Goal: Obtain resource: Download file/media

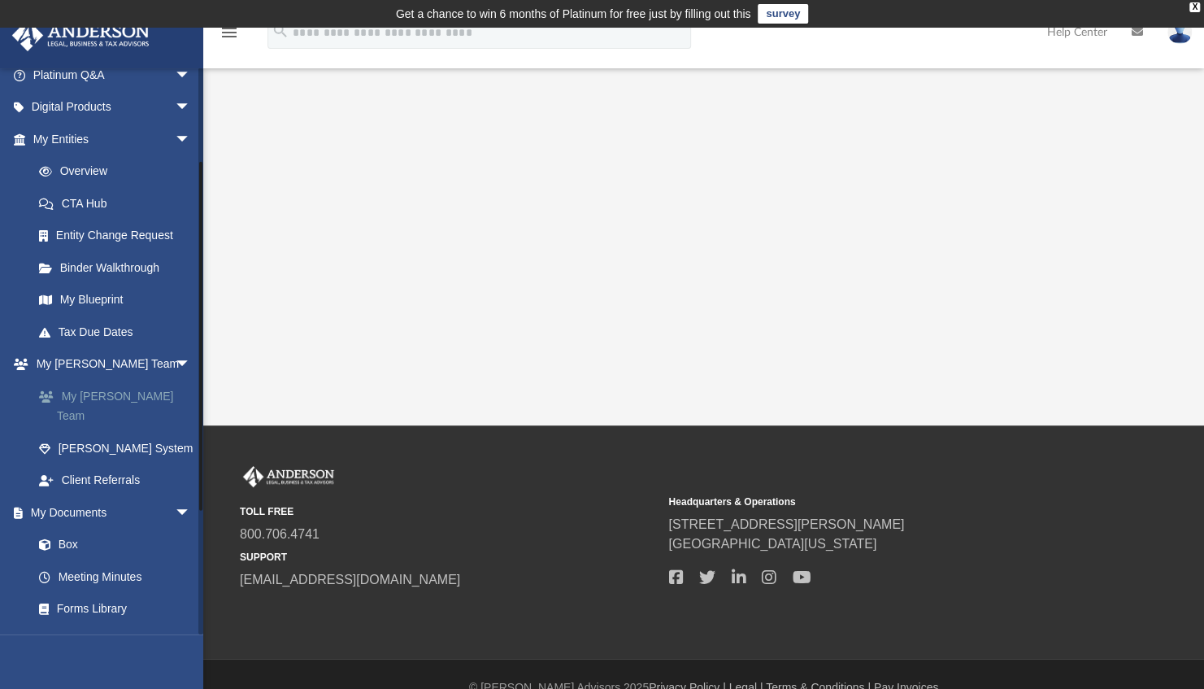
scroll to position [147, 0]
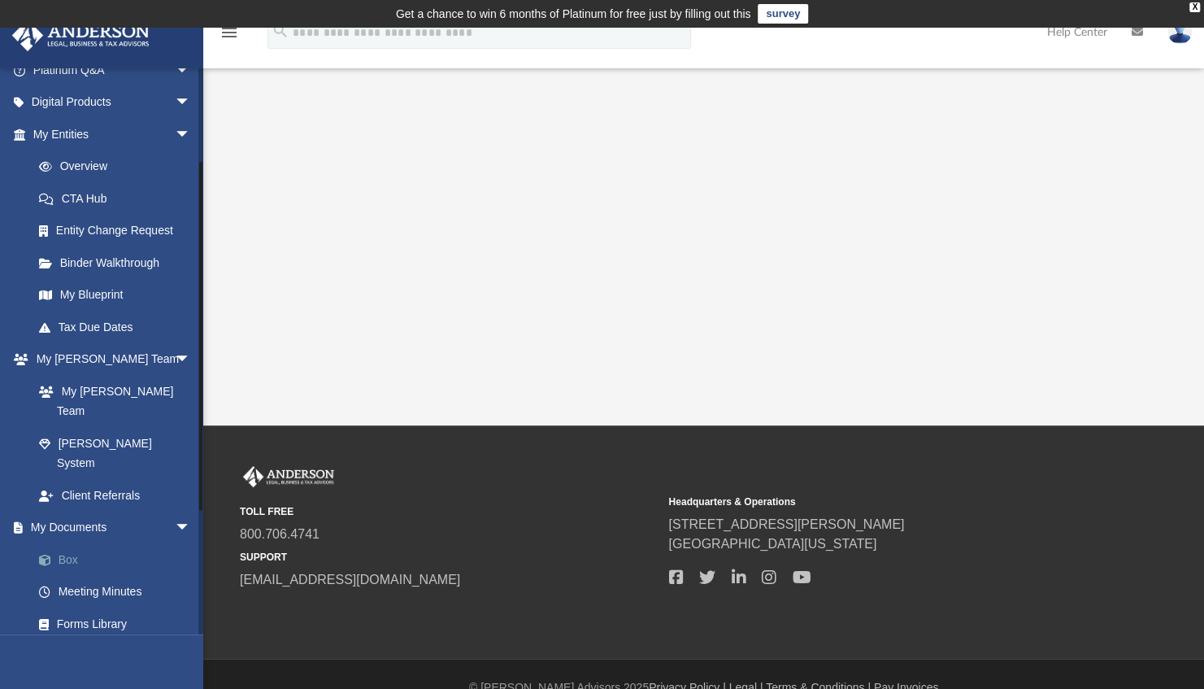
click at [78, 543] on link "Box" at bounding box center [119, 559] width 193 height 33
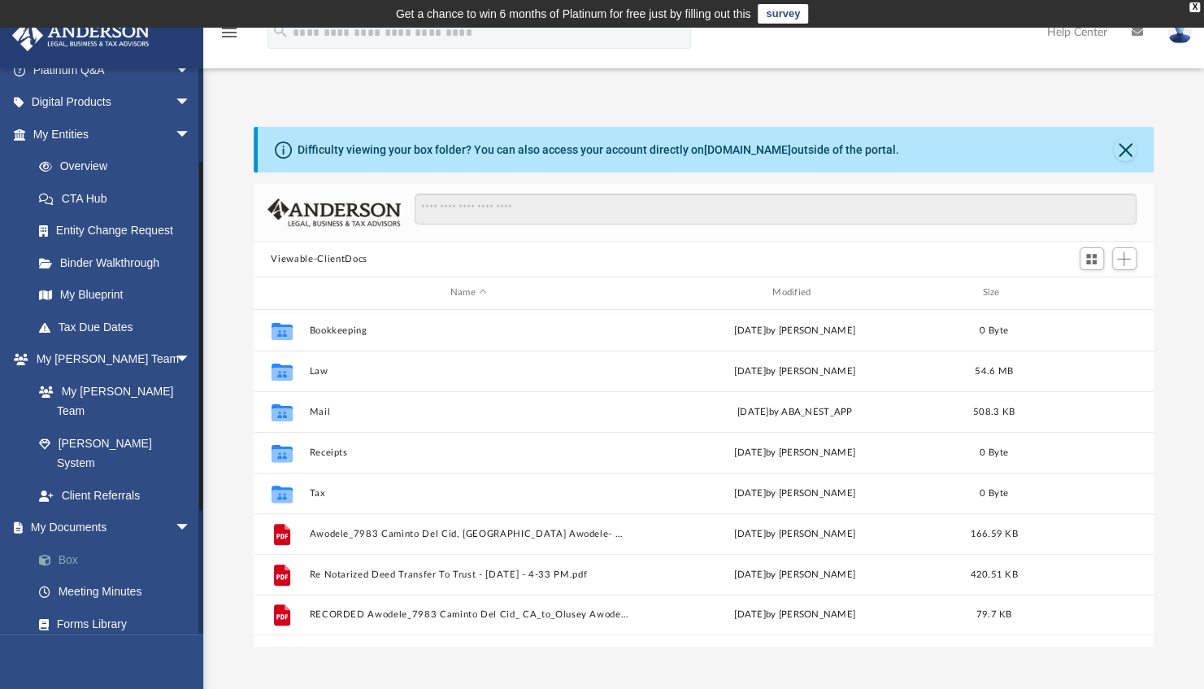
scroll to position [357, 888]
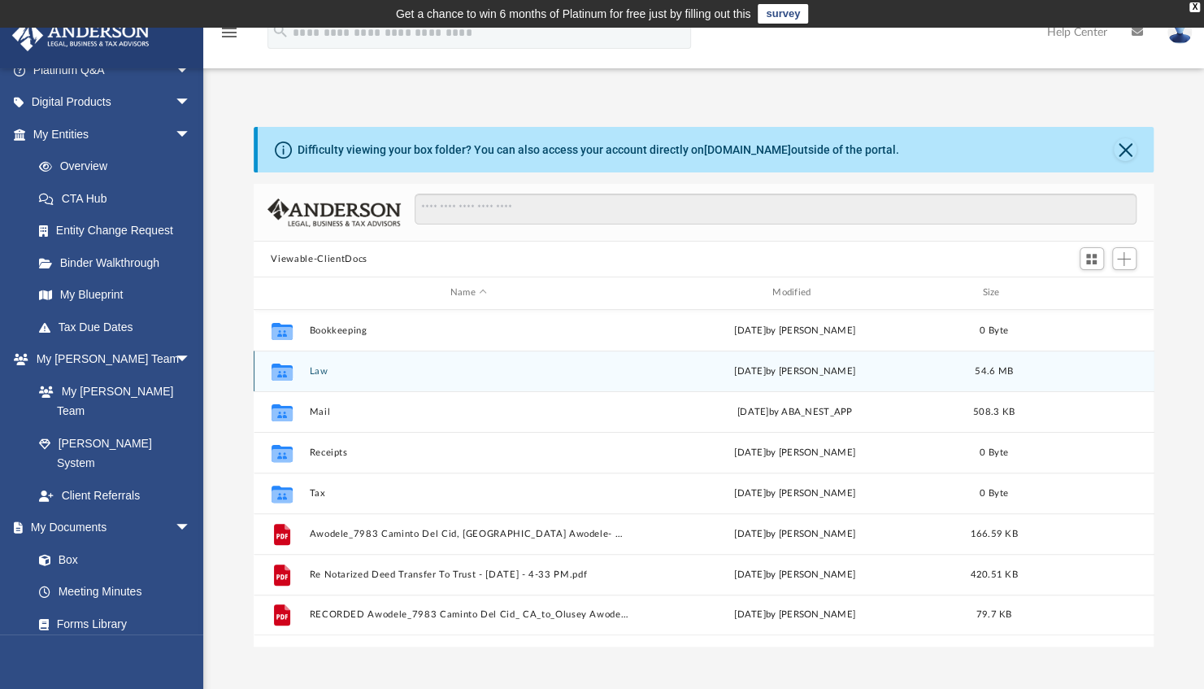
click at [281, 369] on icon "grid" at bounding box center [281, 373] width 21 height 13
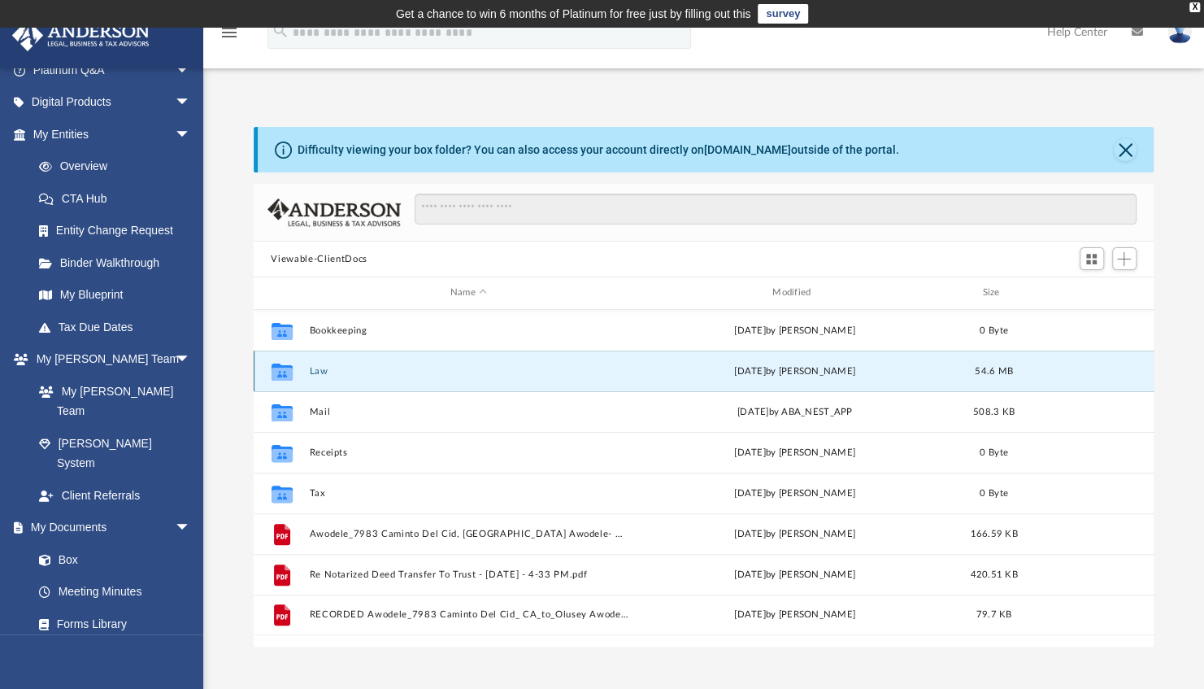
click at [316, 367] on button "Law" at bounding box center [468, 371] width 319 height 11
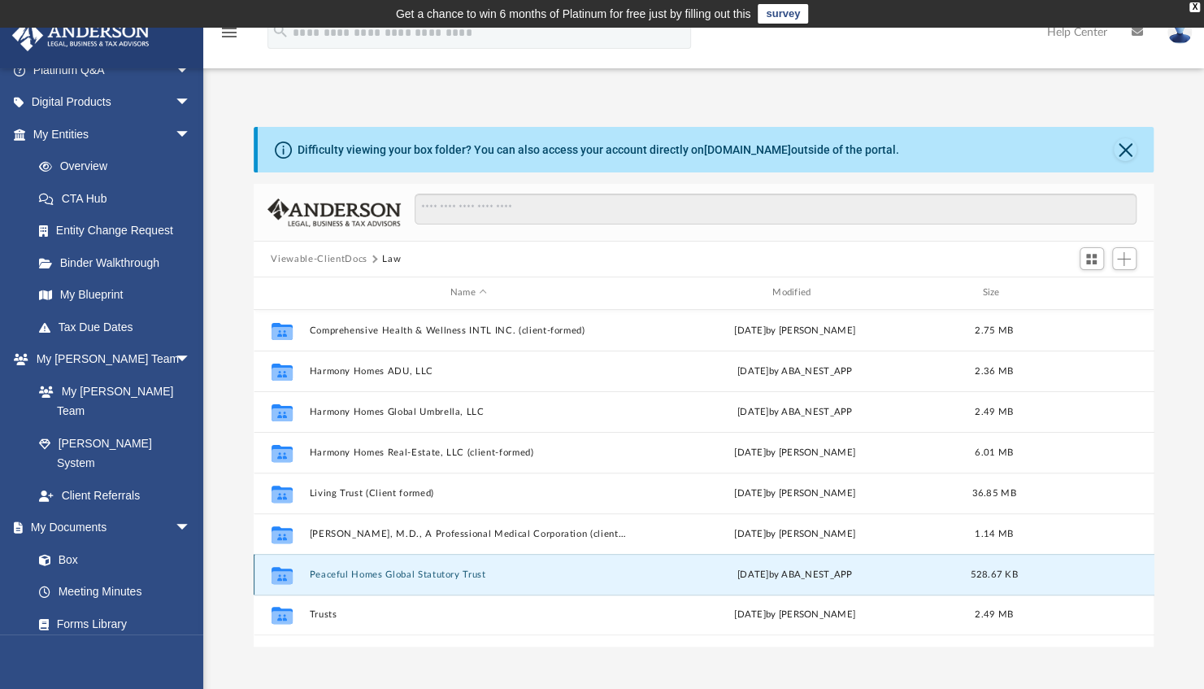
click at [351, 569] on button "Peaceful Homes Global Statutory Trust" at bounding box center [468, 574] width 319 height 11
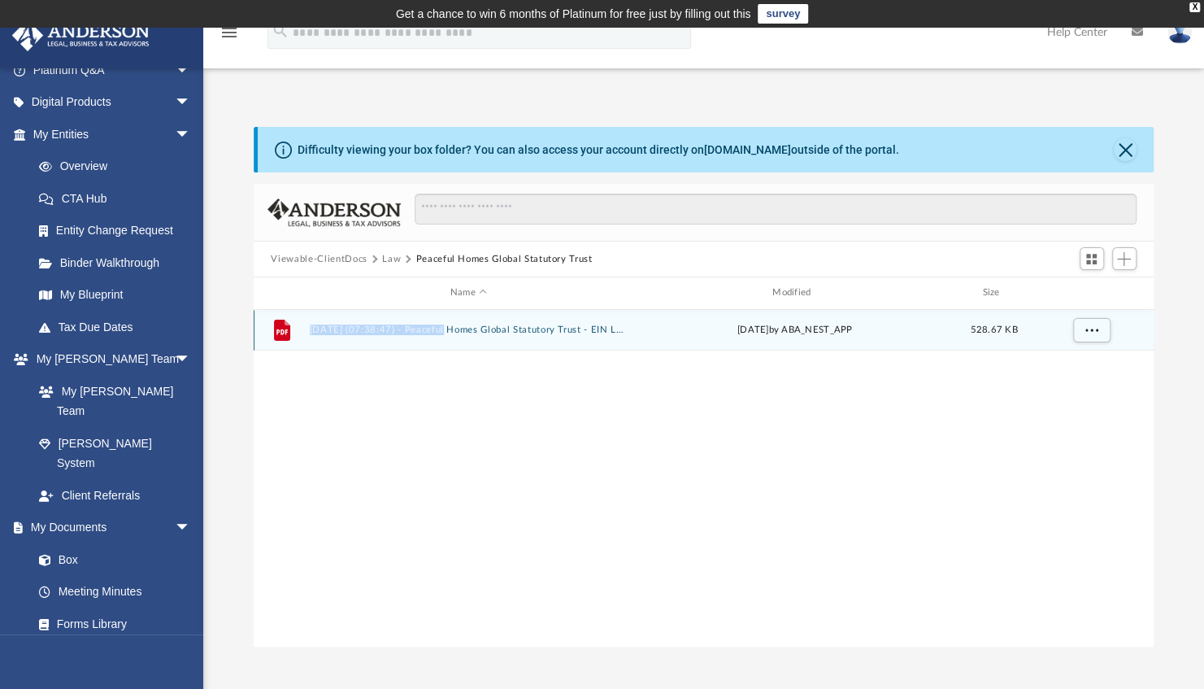
drag, startPoint x: 351, startPoint y: 568, endPoint x: 442, endPoint y: 328, distance: 256.5
click at [442, 328] on div "File [DATE] (07:38:47) - Peaceful Homes Global Statutory Trust - EIN Letter fro…" at bounding box center [704, 478] width 901 height 337
drag, startPoint x: 442, startPoint y: 328, endPoint x: 432, endPoint y: 330, distance: 10.7
click at [432, 330] on button "[DATE] (07:38:47) - Peaceful Homes Global Statutory Trust - EIN Letter from IRS…" at bounding box center [468, 329] width 319 height 11
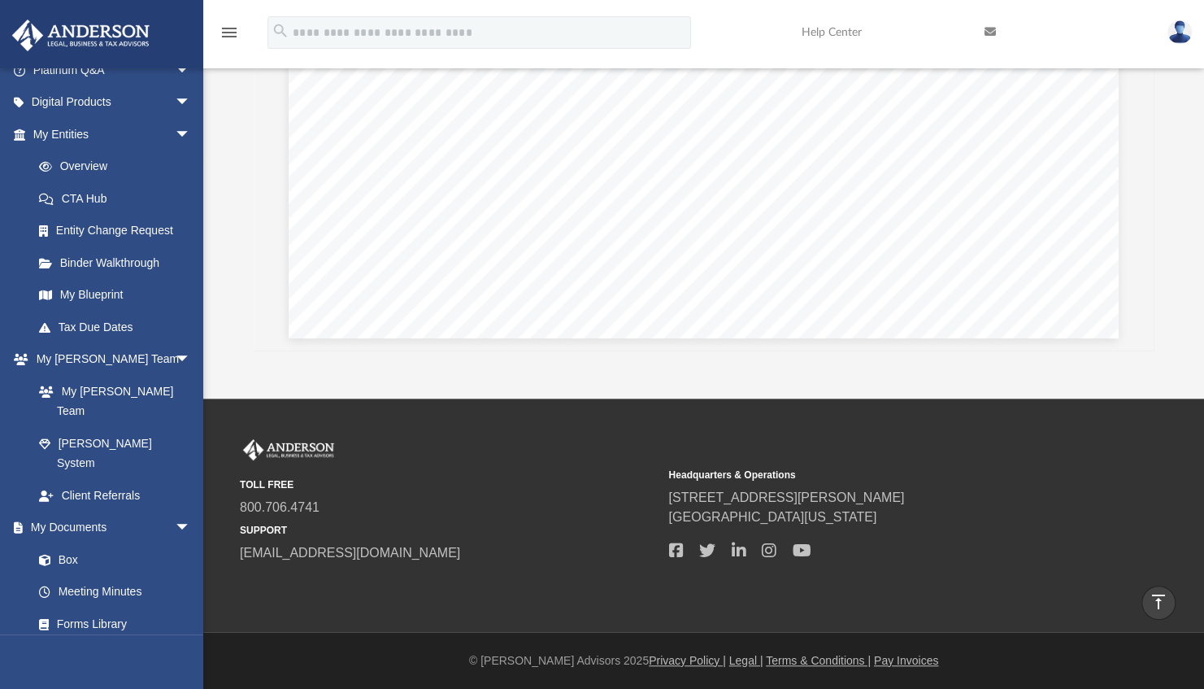
scroll to position [0, 0]
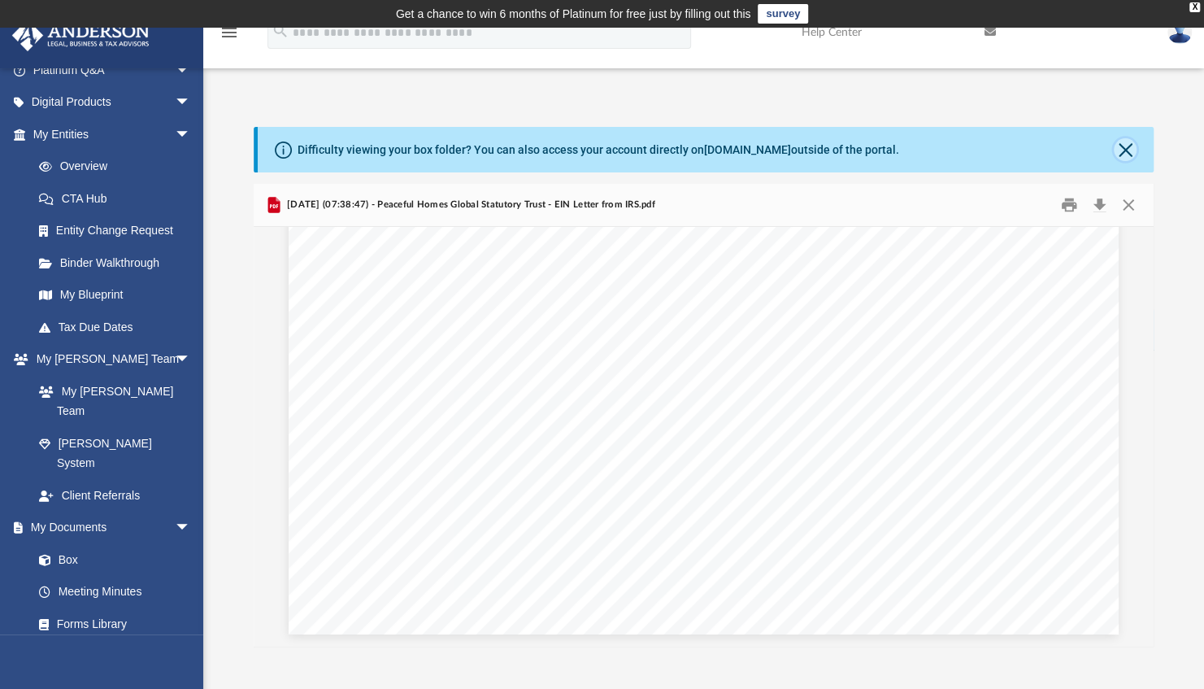
click at [1125, 150] on button "Close" at bounding box center [1125, 149] width 23 height 23
